Goal: Task Accomplishment & Management: Complete application form

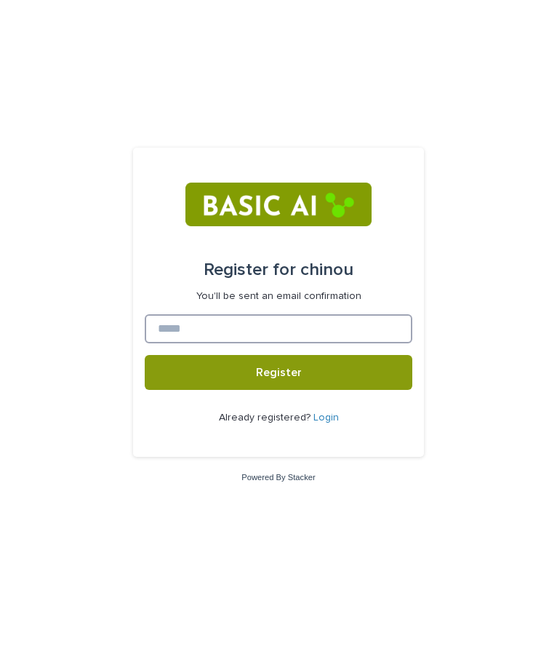
click at [337, 326] on input at bounding box center [279, 328] width 268 height 29
type input "*"
type input "**********"
click at [145, 355] on button "Register" at bounding box center [279, 372] width 268 height 35
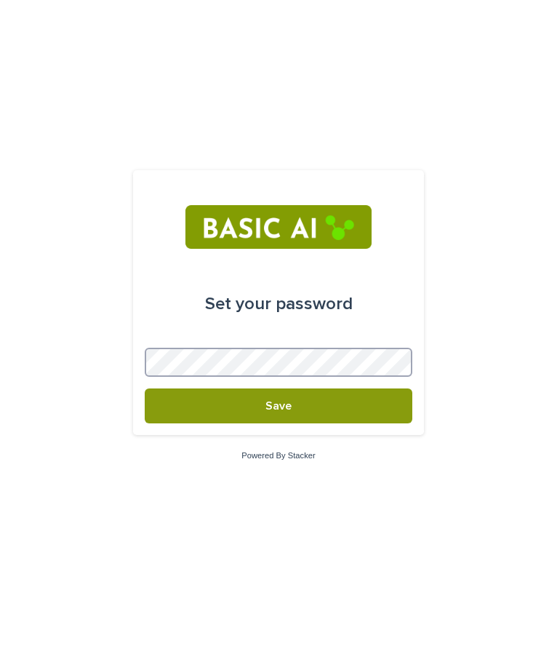
click at [145, 388] on button "Save" at bounding box center [279, 405] width 268 height 35
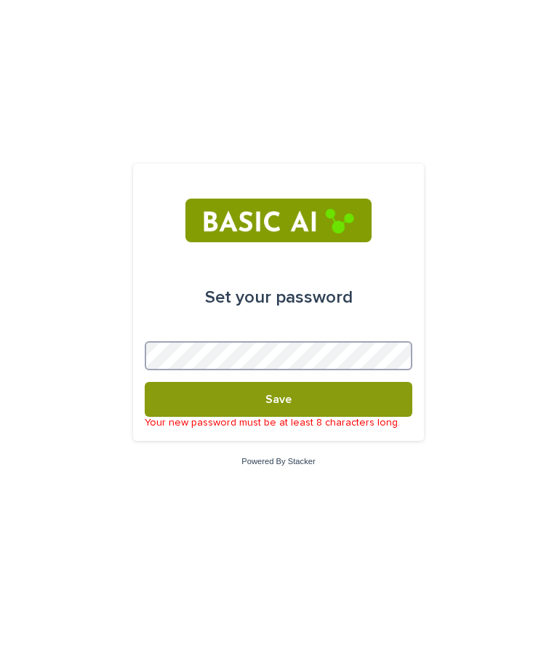
click at [145, 382] on button "Save" at bounding box center [279, 399] width 268 height 35
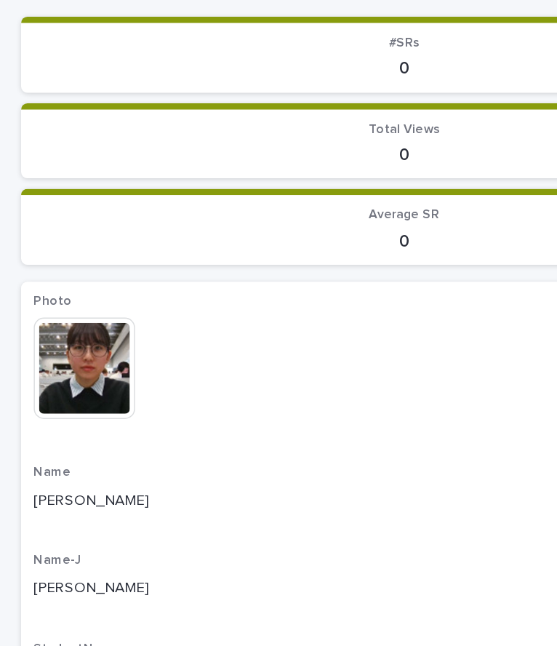
click at [51, 382] on img at bounding box center [58, 377] width 70 height 70
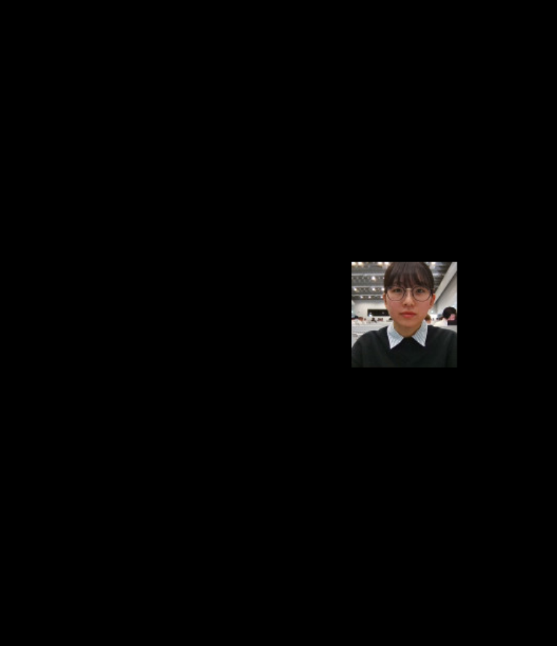
click at [189, 304] on picture at bounding box center [278, 339] width 557 height 611
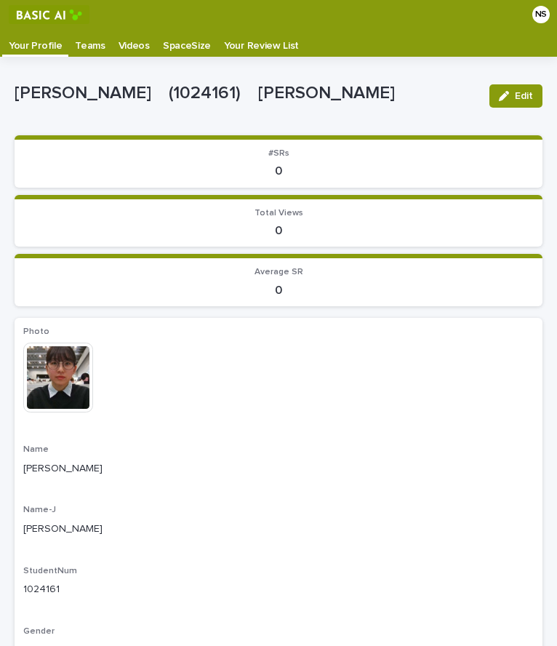
click at [127, 41] on p "Videos" at bounding box center [134, 40] width 31 height 23
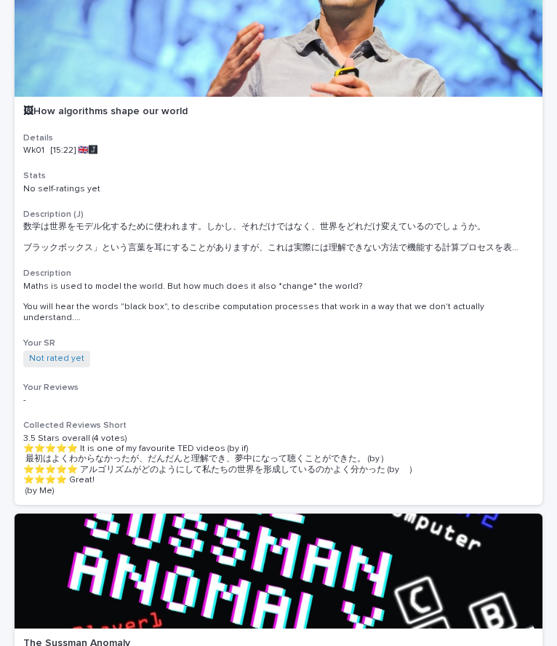
scroll to position [161, 0]
